Goal: Check status: Check status

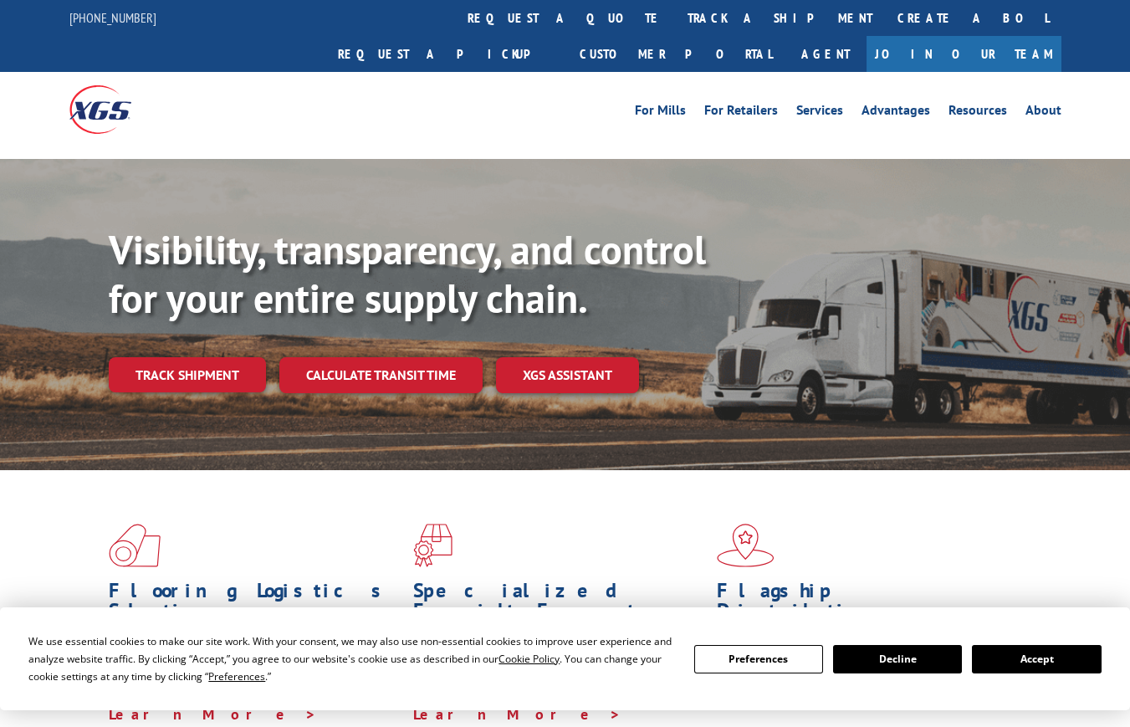
click at [675, 26] on link "track a shipment" at bounding box center [780, 18] width 210 height 36
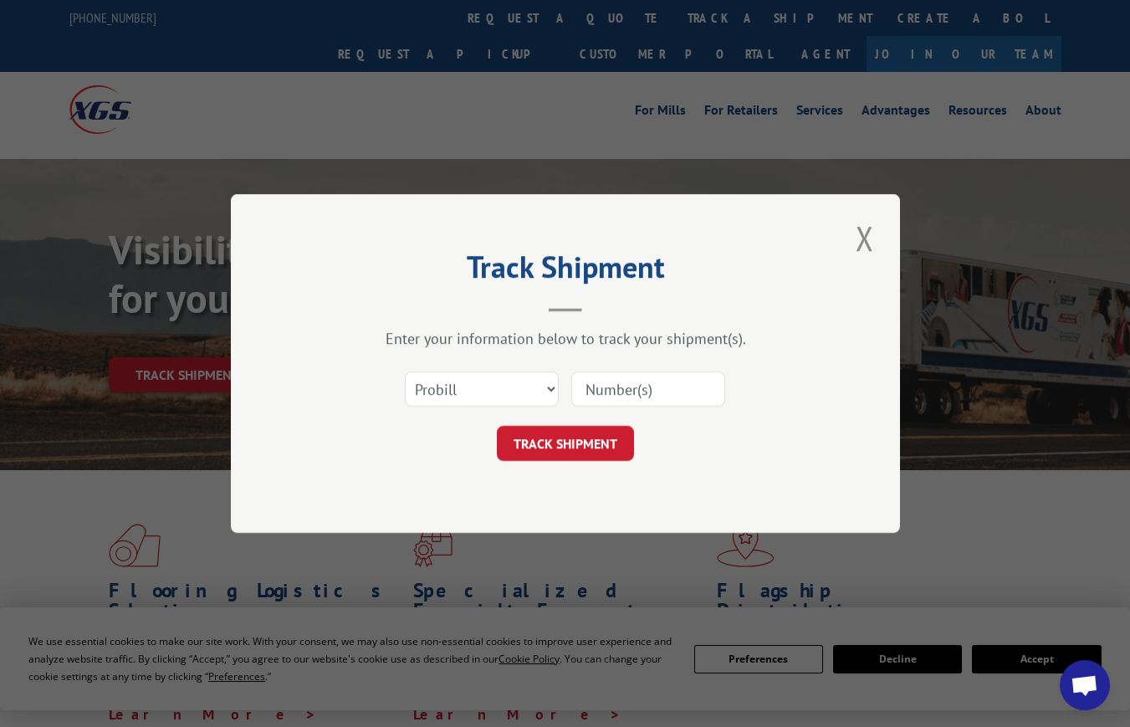
click at [629, 395] on input at bounding box center [648, 388] width 154 height 35
paste input "17500068"
type input "17500068"
click at [578, 433] on button "TRACK SHIPMENT" at bounding box center [565, 443] width 137 height 35
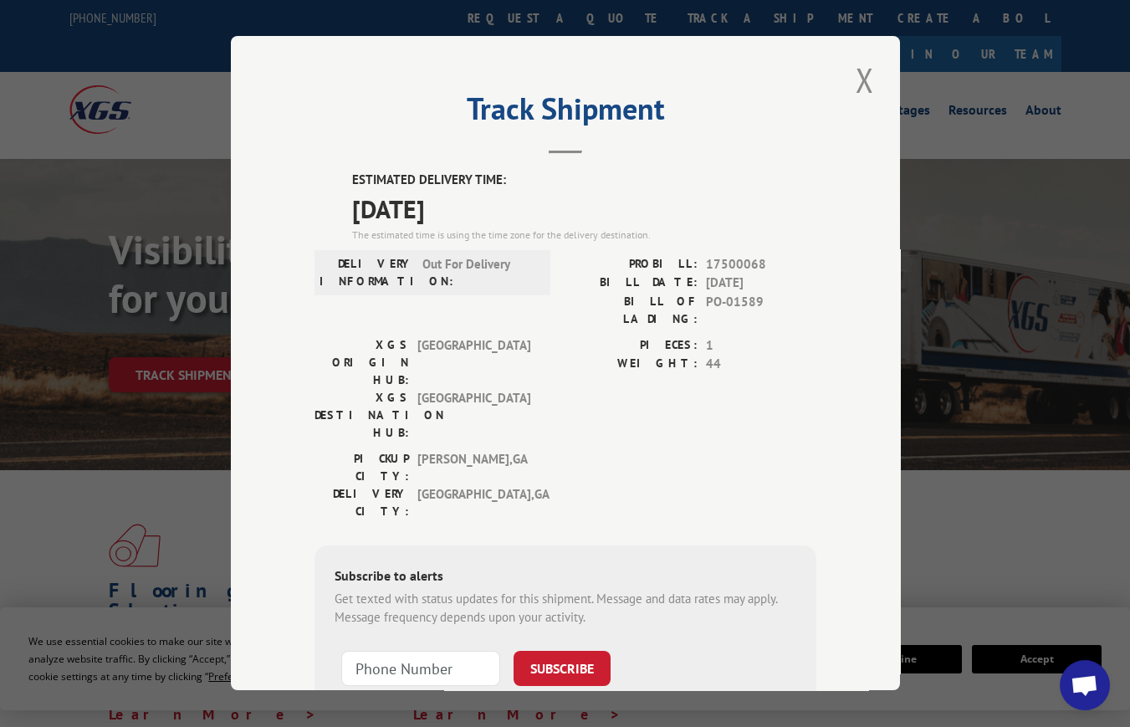
drag, startPoint x: 858, startPoint y: 74, endPoint x: 769, endPoint y: 71, distance: 89.6
click at [853, 74] on button "Close modal" at bounding box center [865, 80] width 28 height 46
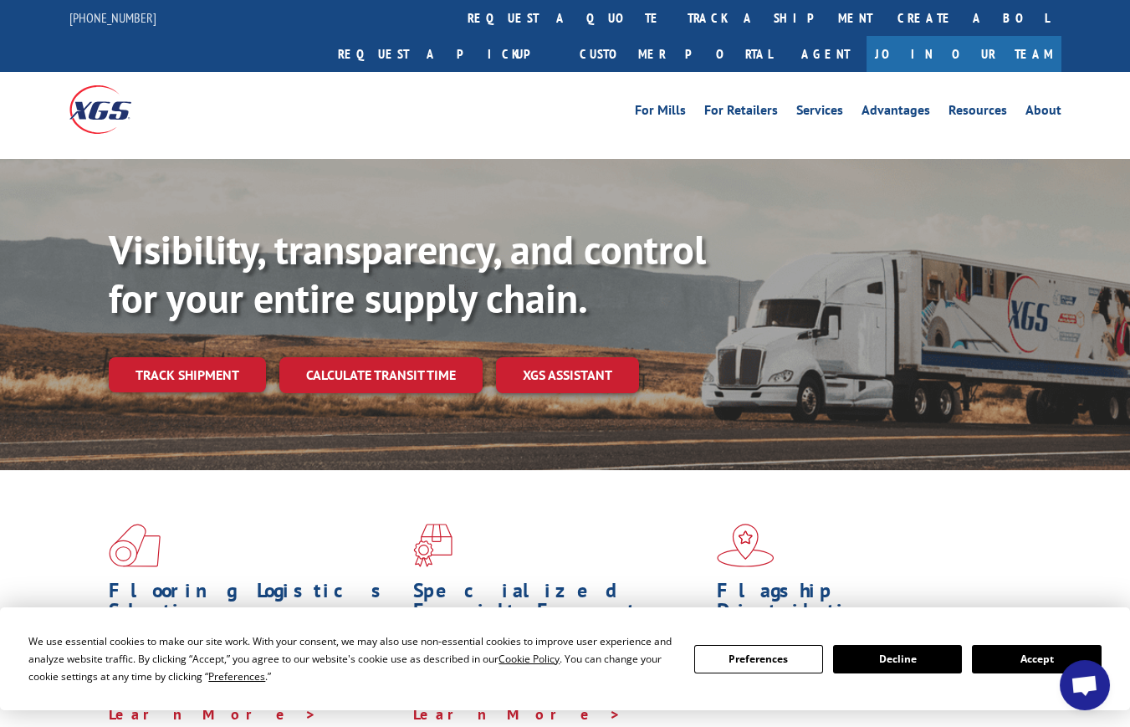
click at [675, 13] on link "track a shipment" at bounding box center [780, 18] width 210 height 36
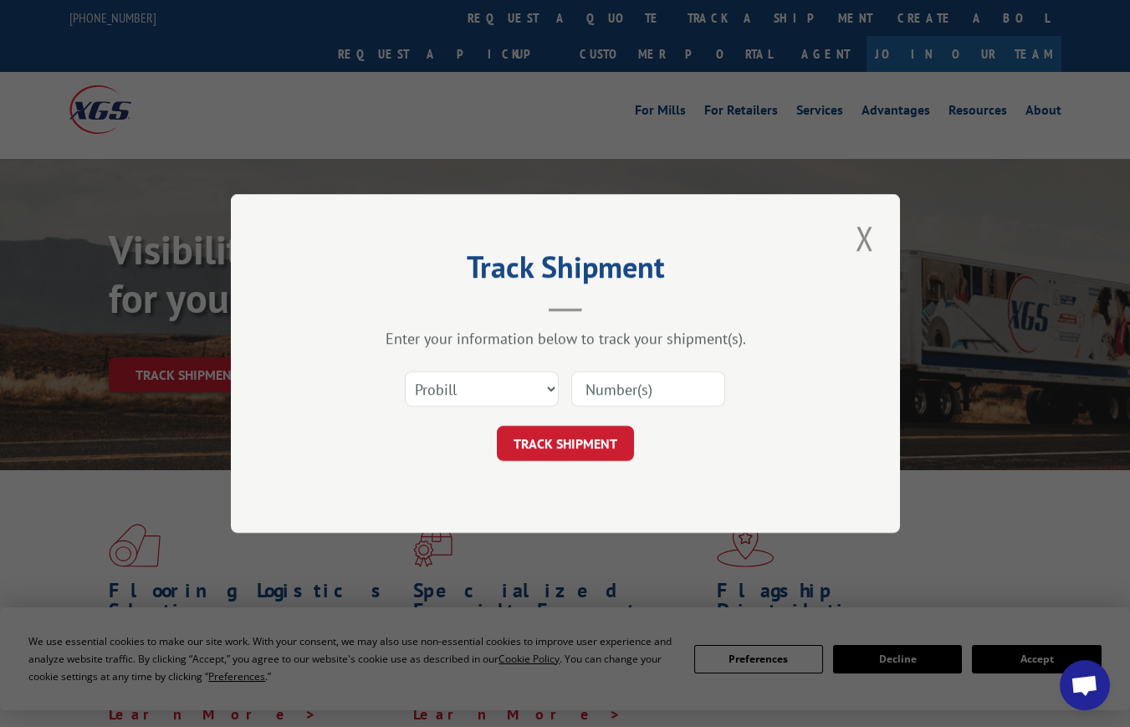
click at [633, 384] on input at bounding box center [648, 388] width 154 height 35
paste input "[URL][DOMAIN_NAME]"
type input "[URL][DOMAIN_NAME]"
click at [582, 441] on button "TRACK SHIPMENT" at bounding box center [565, 443] width 137 height 35
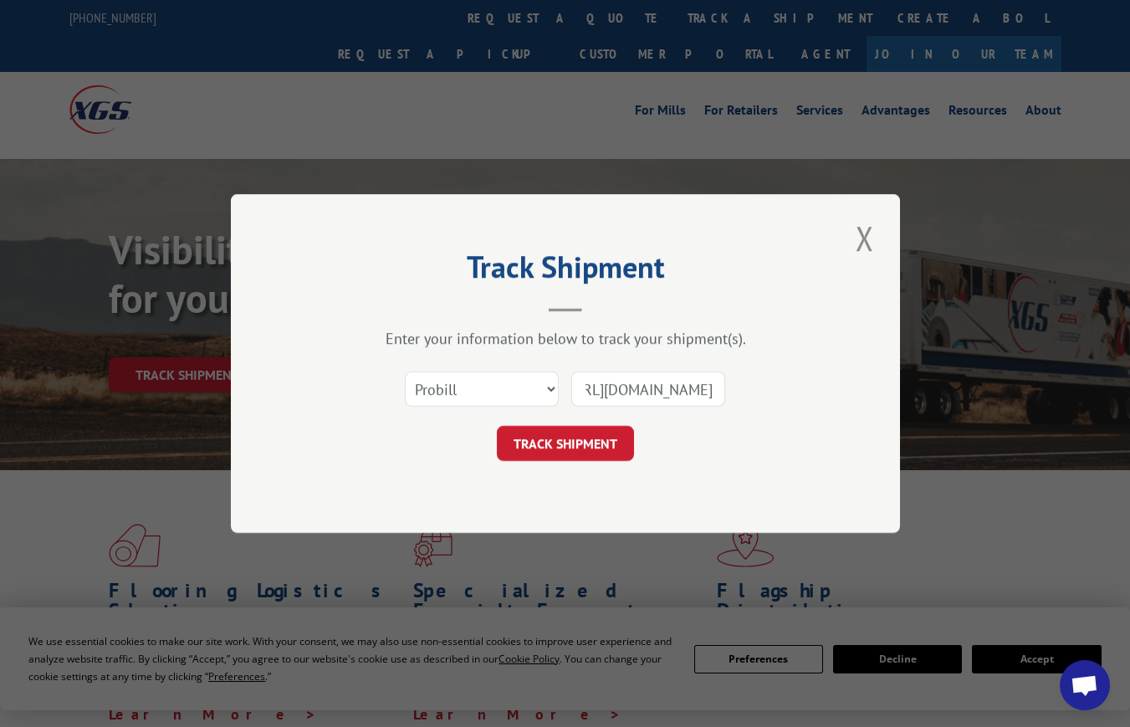
scroll to position [0, 0]
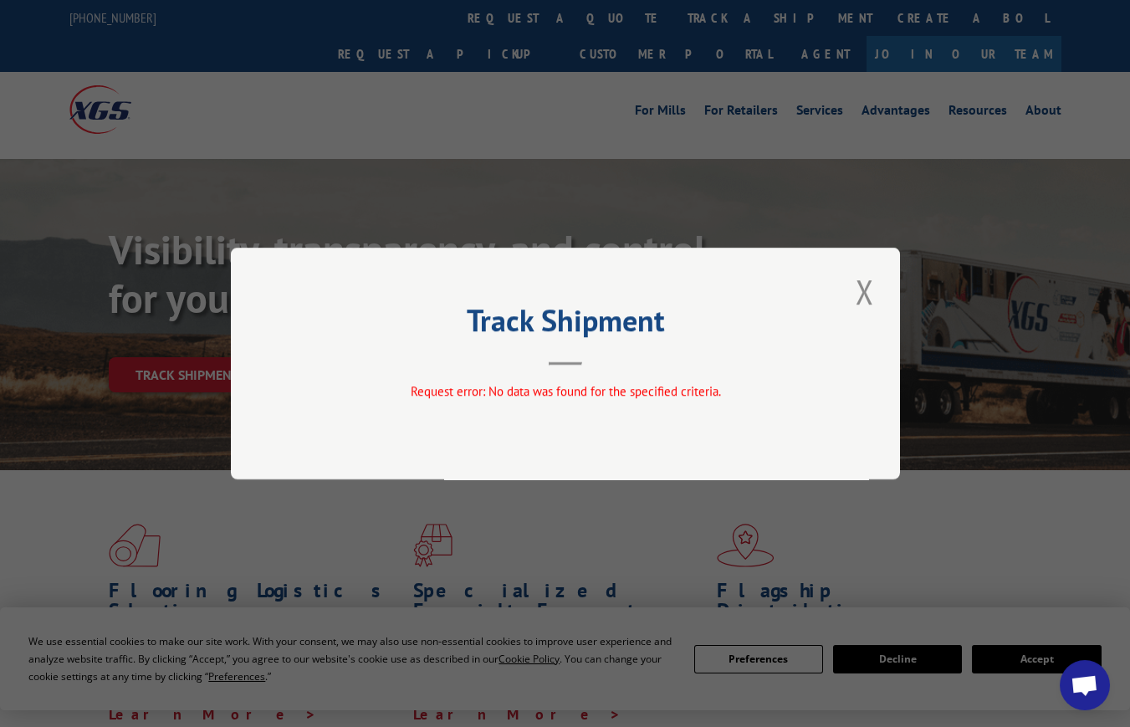
click at [872, 281] on button "Close modal" at bounding box center [865, 292] width 28 height 46
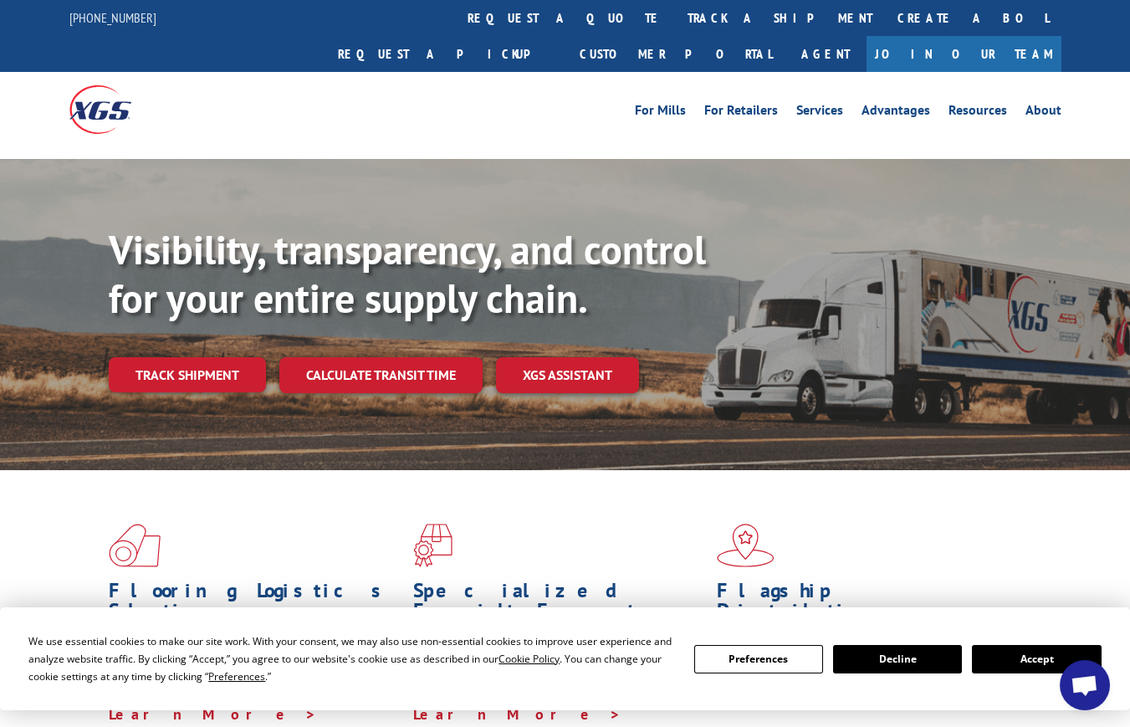
click at [675, 18] on link "track a shipment" at bounding box center [780, 18] width 210 height 36
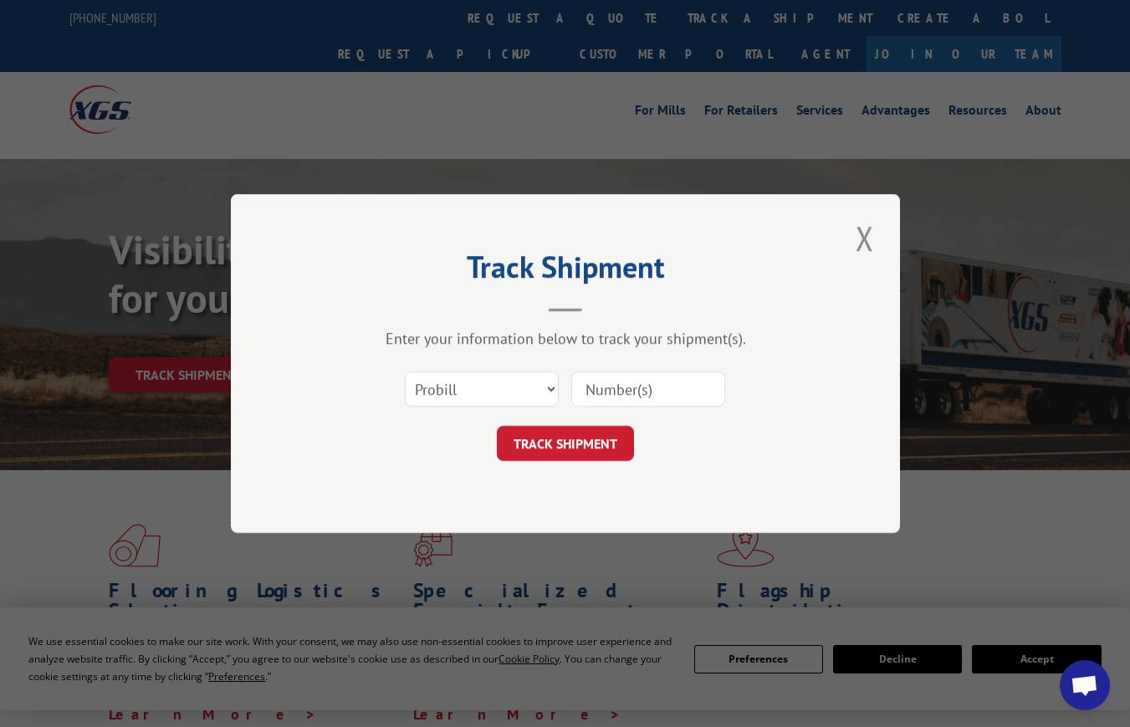
click at [623, 398] on input at bounding box center [648, 388] width 154 height 35
paste input "[URL][DOMAIN_NAME]"
click at [644, 394] on input "[URL][DOMAIN_NAME]" at bounding box center [648, 388] width 154 height 35
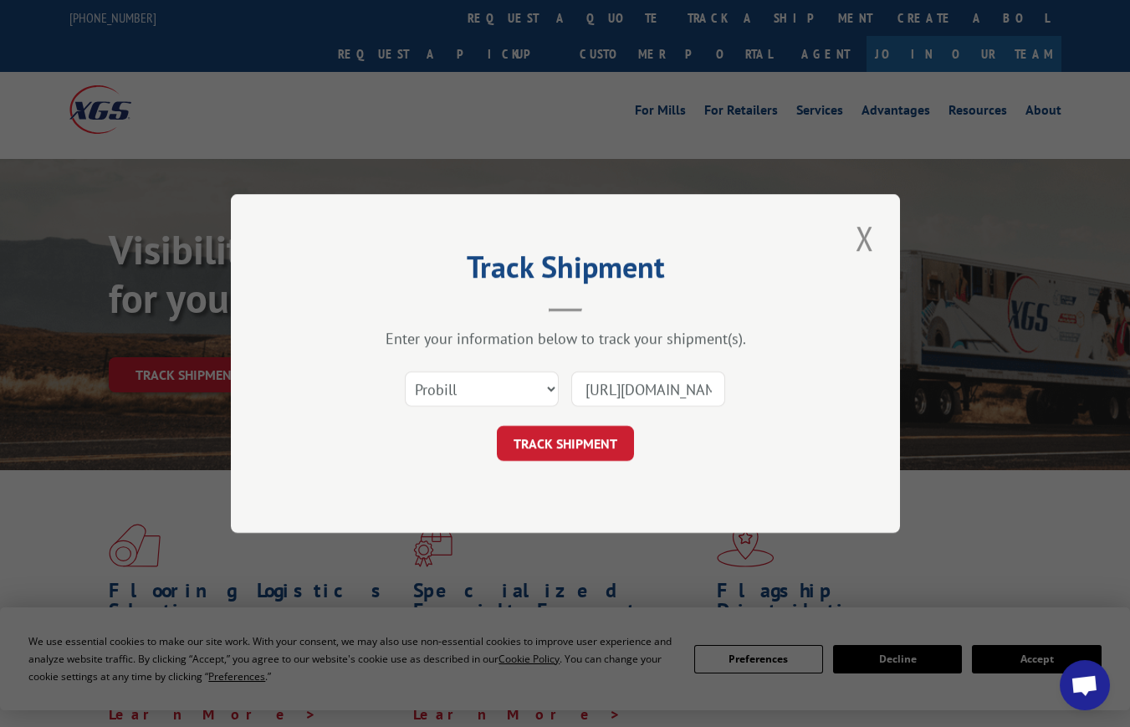
paste input "17500068"
click at [592, 385] on input "17500068" at bounding box center [648, 388] width 154 height 35
type input "17500068"
click at [585, 446] on button "TRACK SHIPMENT" at bounding box center [565, 443] width 137 height 35
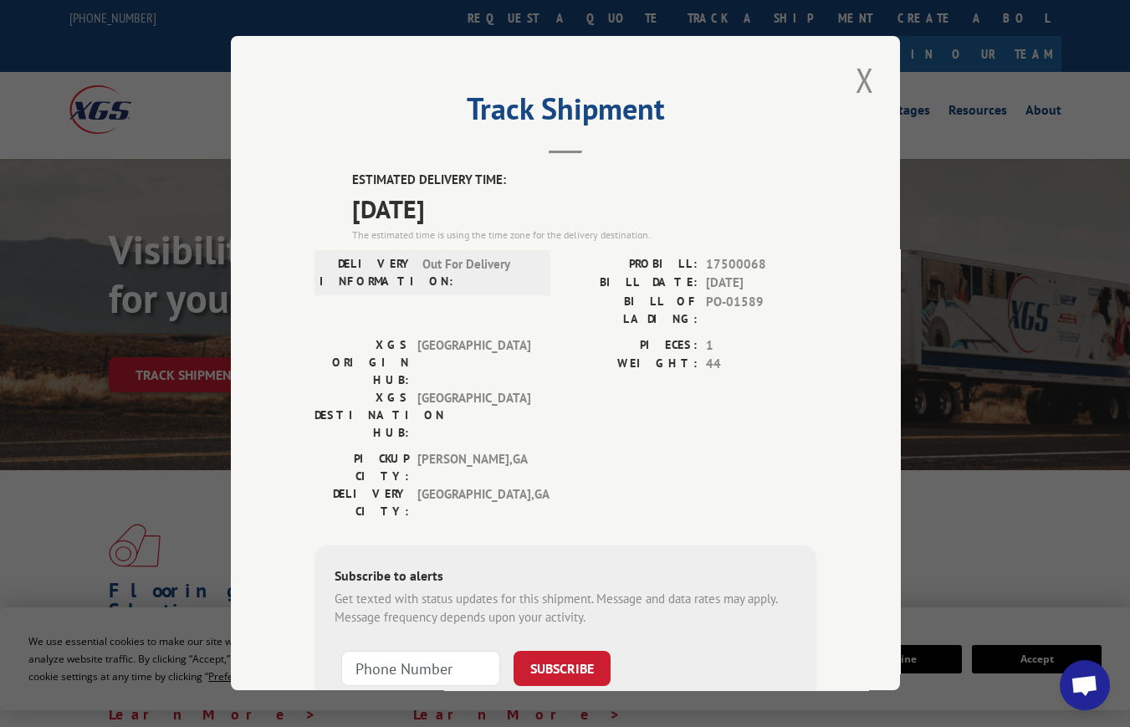
drag, startPoint x: 347, startPoint y: 170, endPoint x: 475, endPoint y: 203, distance: 132.3
click at [475, 203] on div "ESTIMATED DELIVERY TIME: [DATE] The estimated time is using the time zone for t…" at bounding box center [584, 208] width 464 height 72
copy div "ESTIMATED DELIVERY TIME: [DATE]"
